Goal: Information Seeking & Learning: Learn about a topic

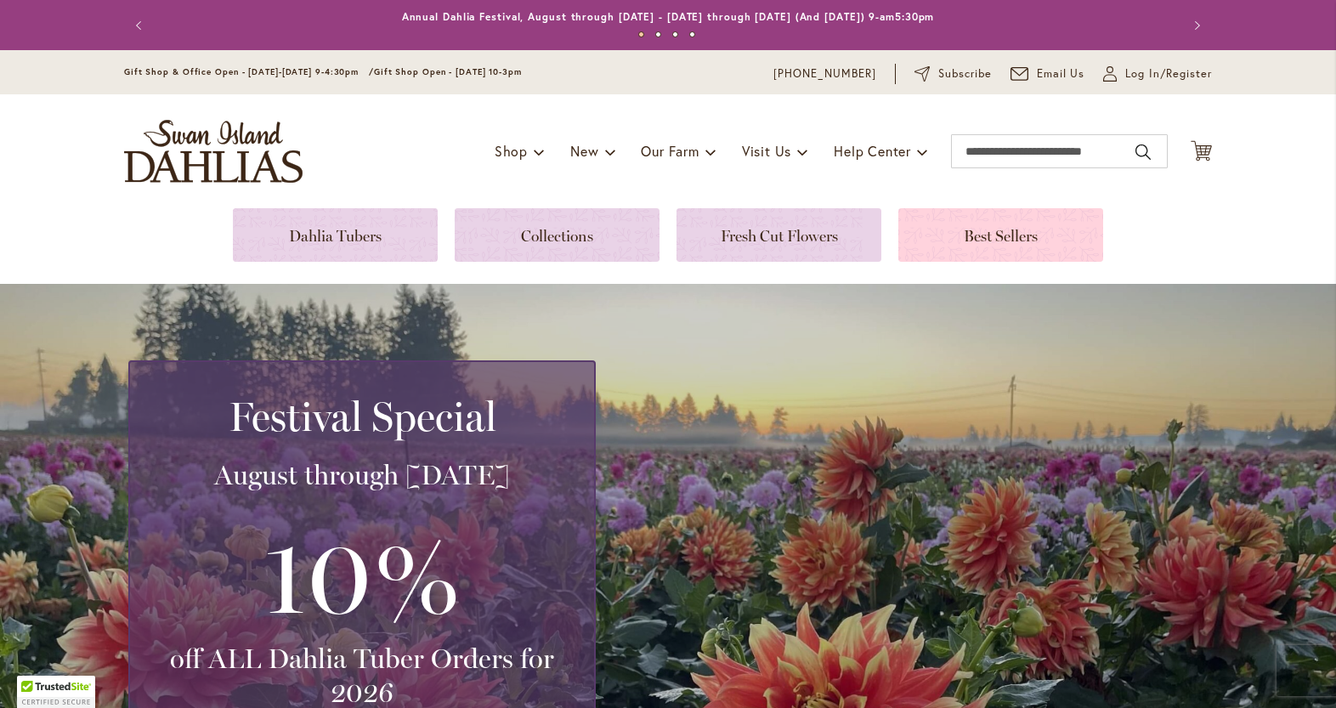
click at [976, 236] on link at bounding box center [1001, 235] width 205 height 54
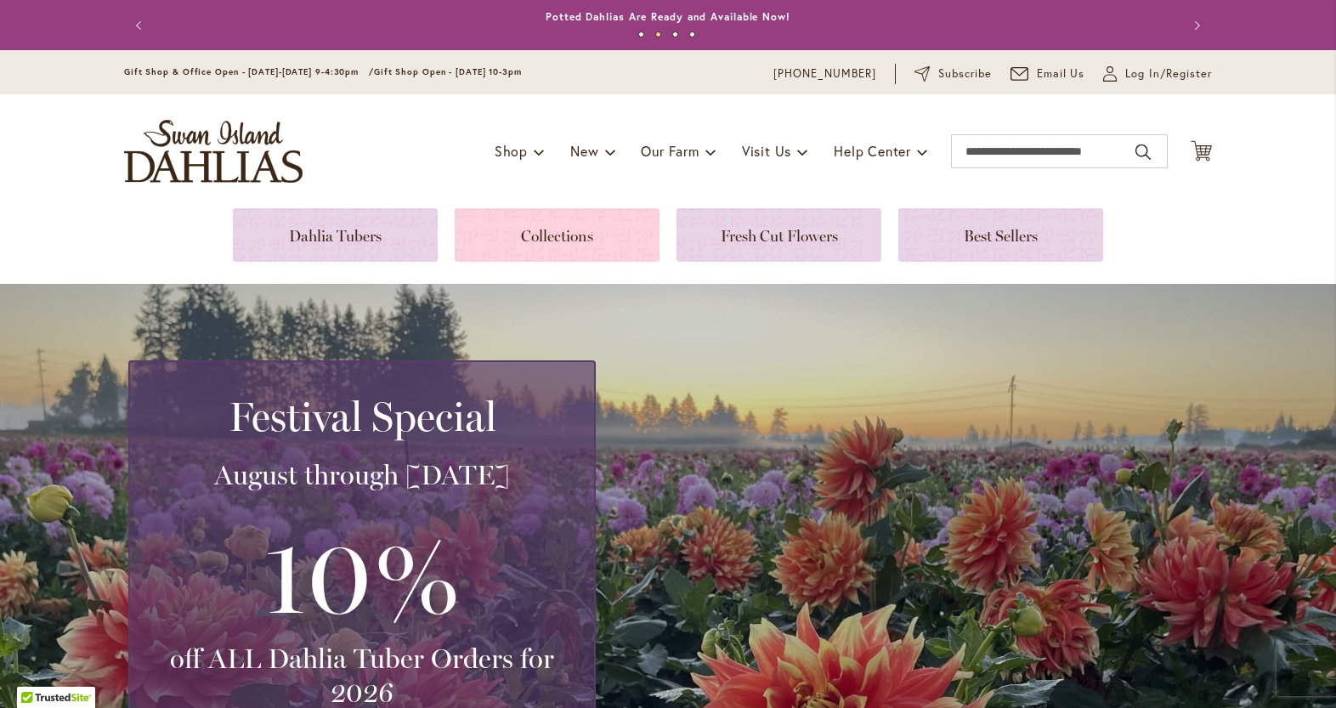
click at [501, 225] on link at bounding box center [557, 235] width 205 height 54
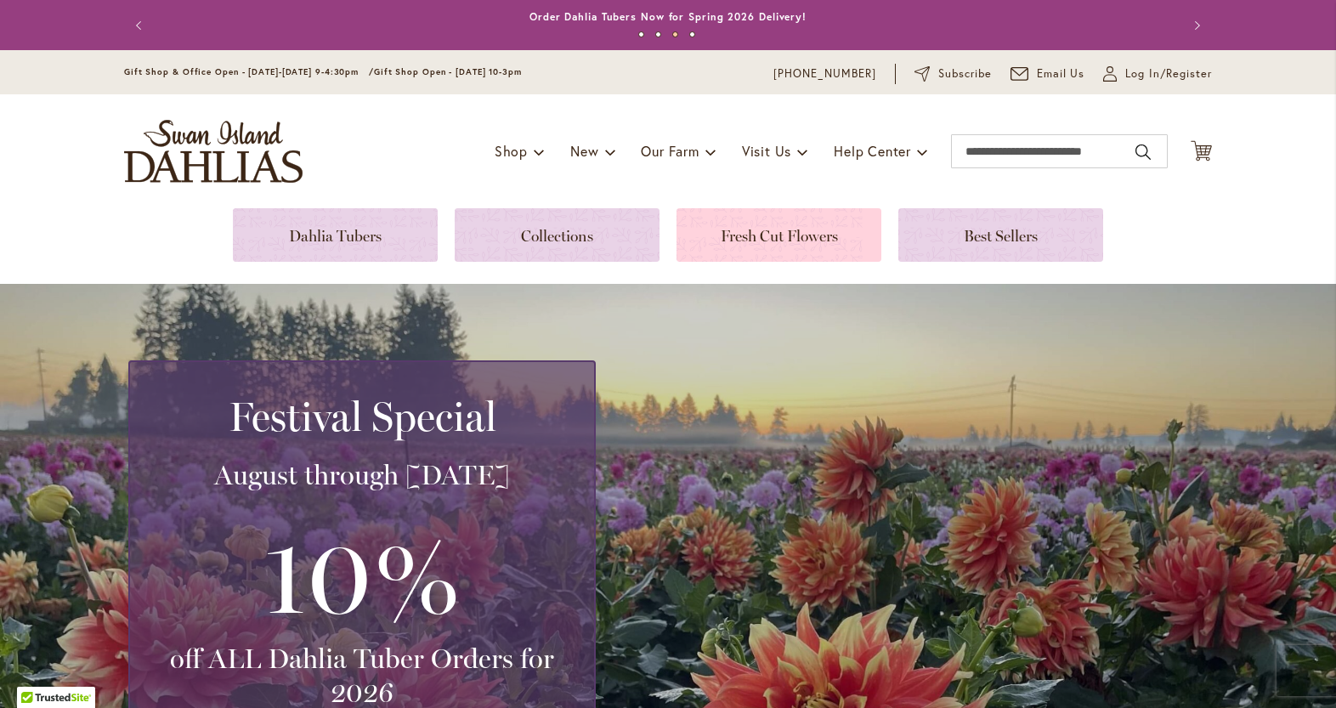
click at [702, 238] on link at bounding box center [779, 235] width 205 height 54
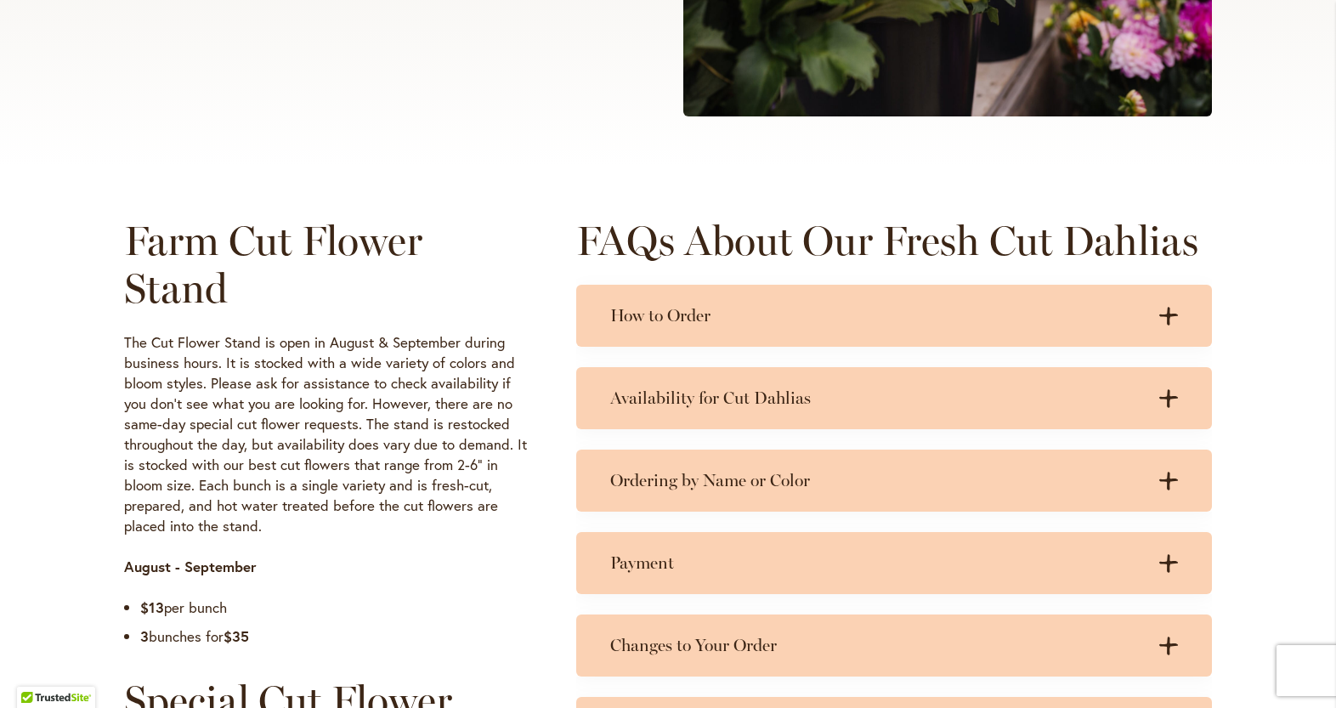
scroll to position [680, 0]
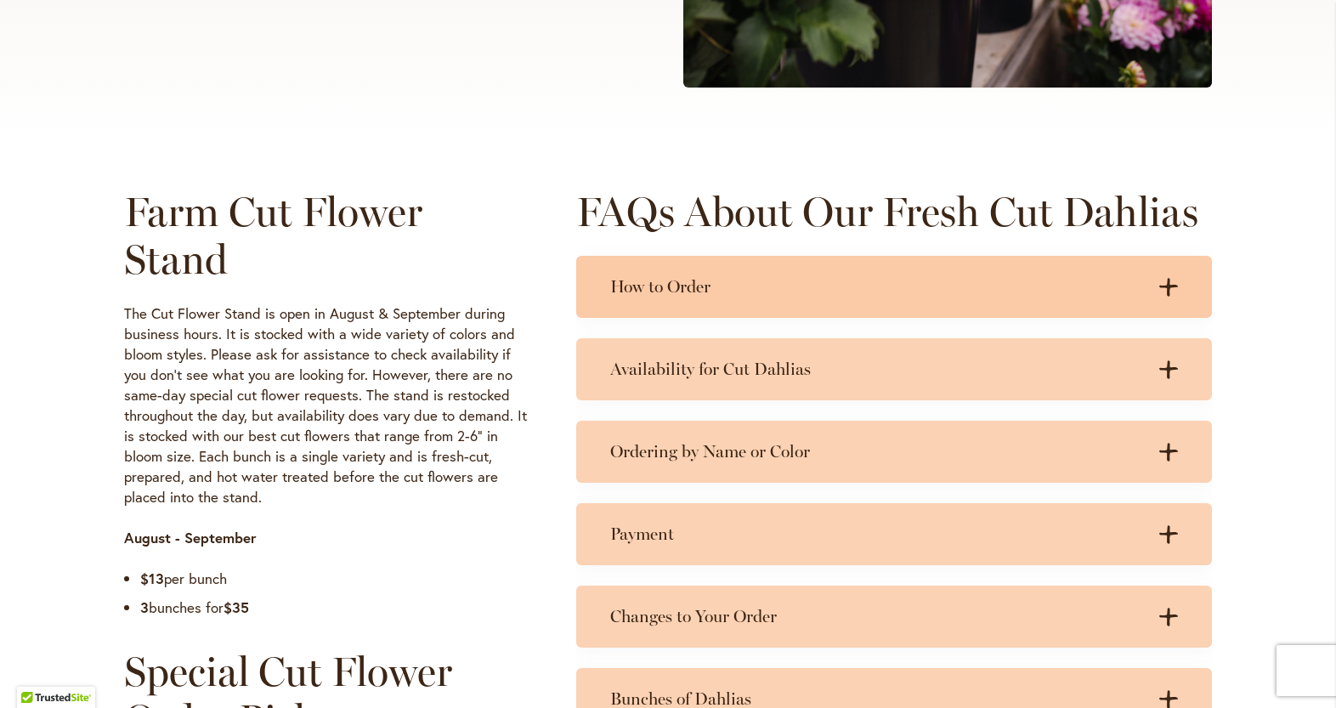
click at [724, 302] on div "How to Order .cls-1 { fill: #3c2616; stroke-width: 0px; } .cls-1 { fill: #3c261…" at bounding box center [894, 287] width 636 height 62
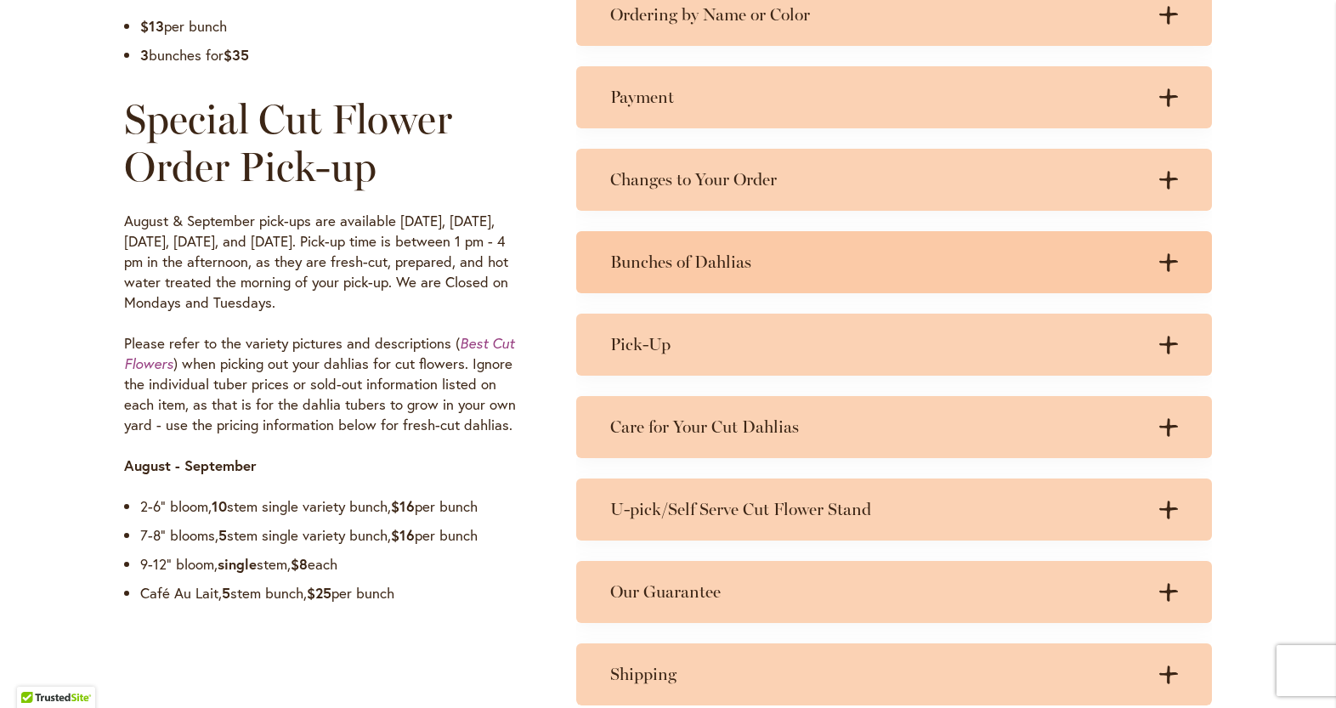
scroll to position [1360, 0]
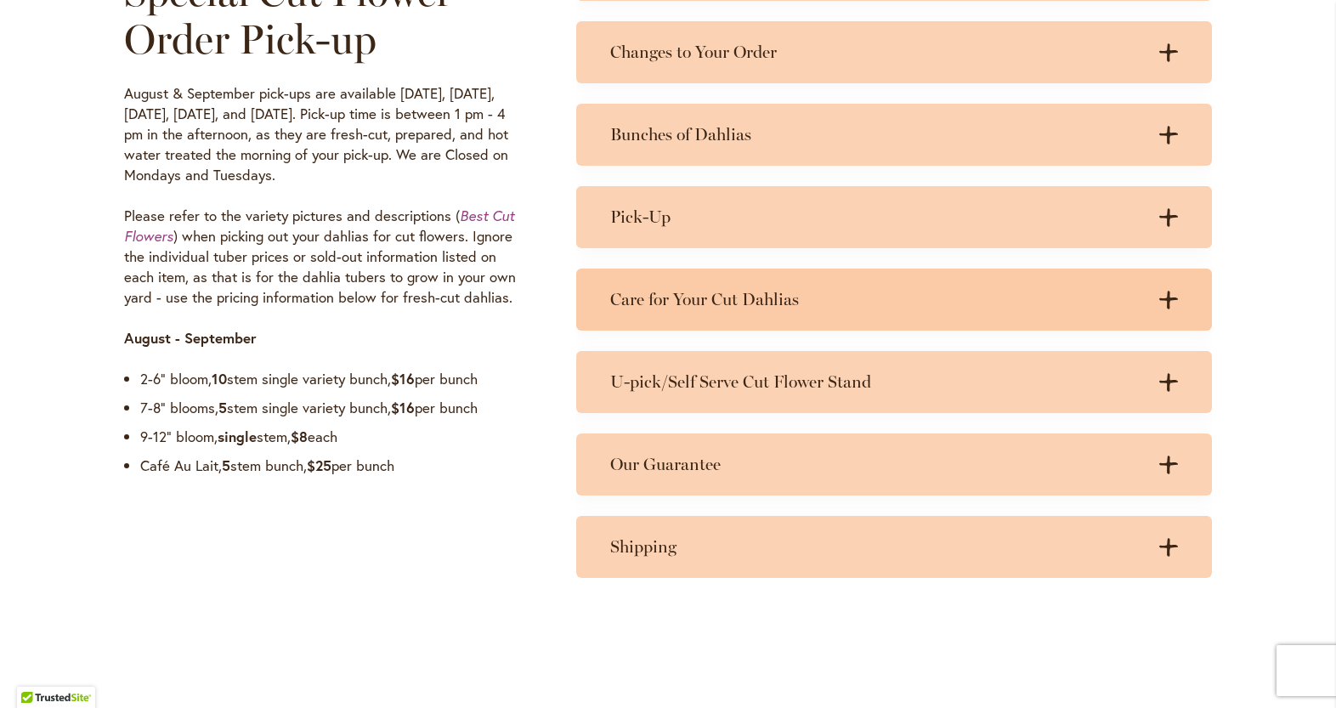
click at [727, 309] on h3 "Care for Your Cut Dahlias" at bounding box center [877, 299] width 534 height 21
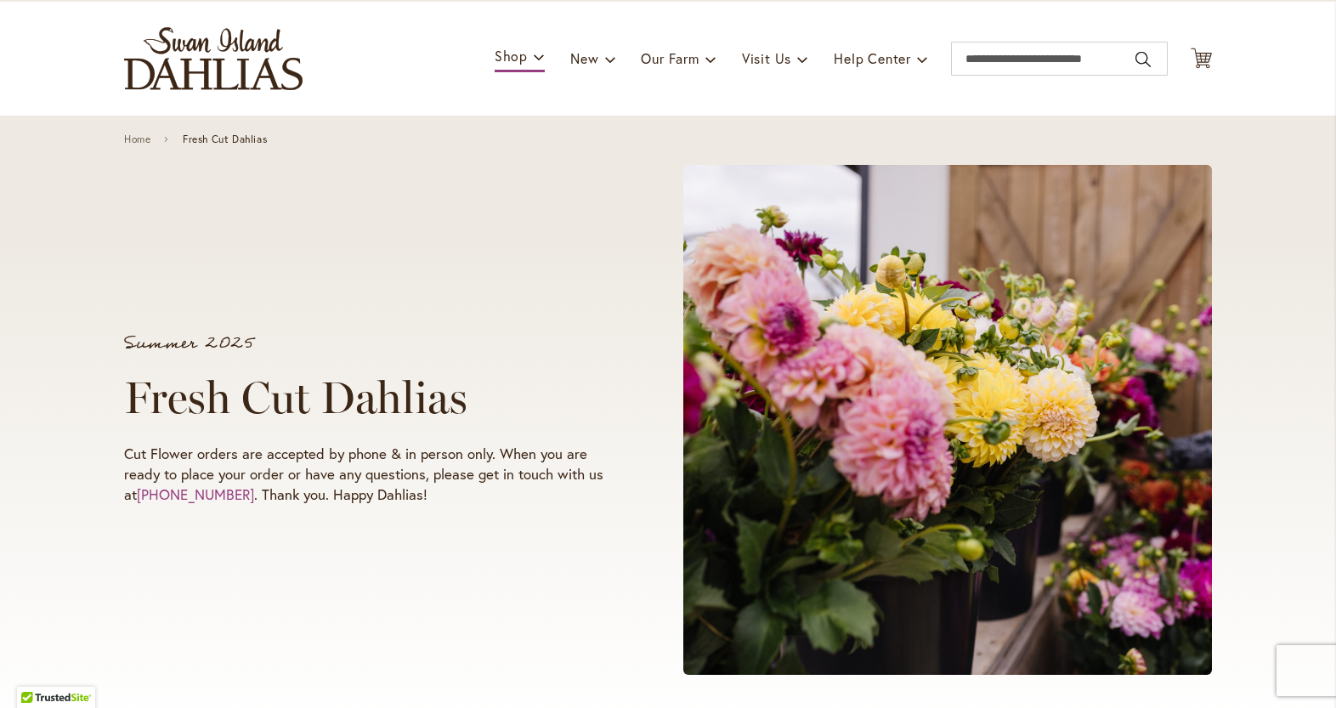
scroll to position [0, 0]
